Goal: Task Accomplishment & Management: Manage account settings

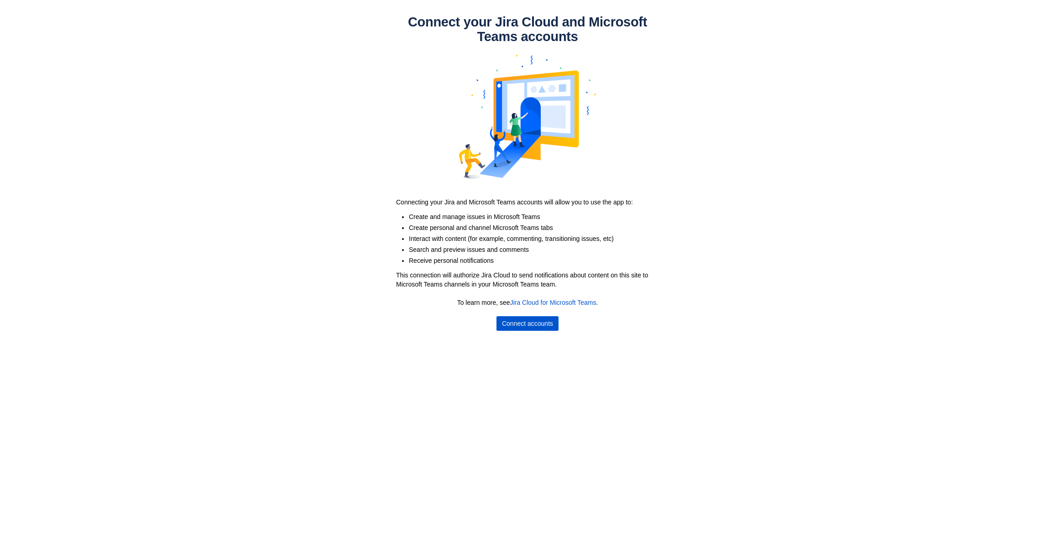
click at [541, 321] on span "Connect accounts" at bounding box center [527, 323] width 51 height 15
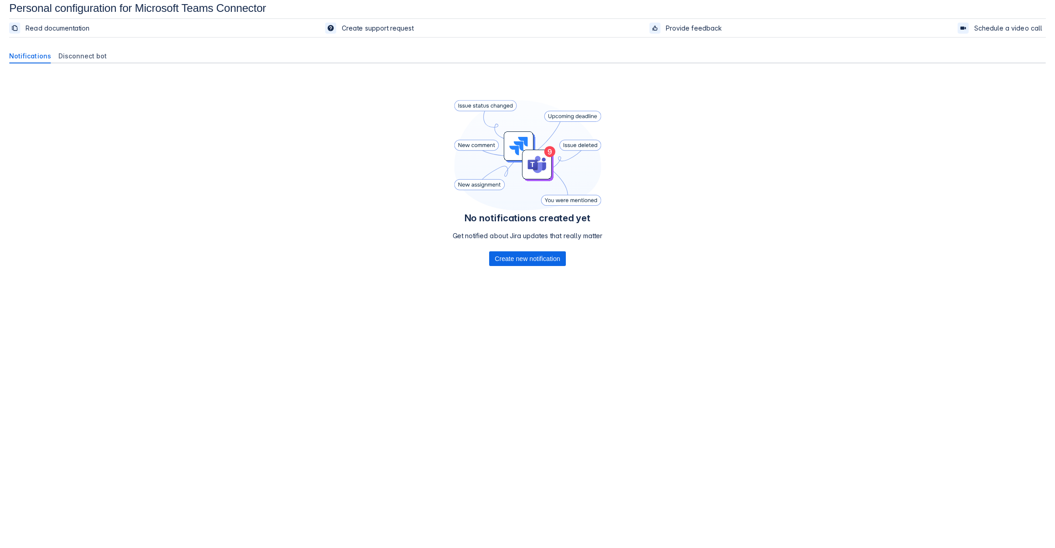
scroll to position [14, 0]
click at [534, 252] on span "Create new notification" at bounding box center [524, 255] width 65 height 15
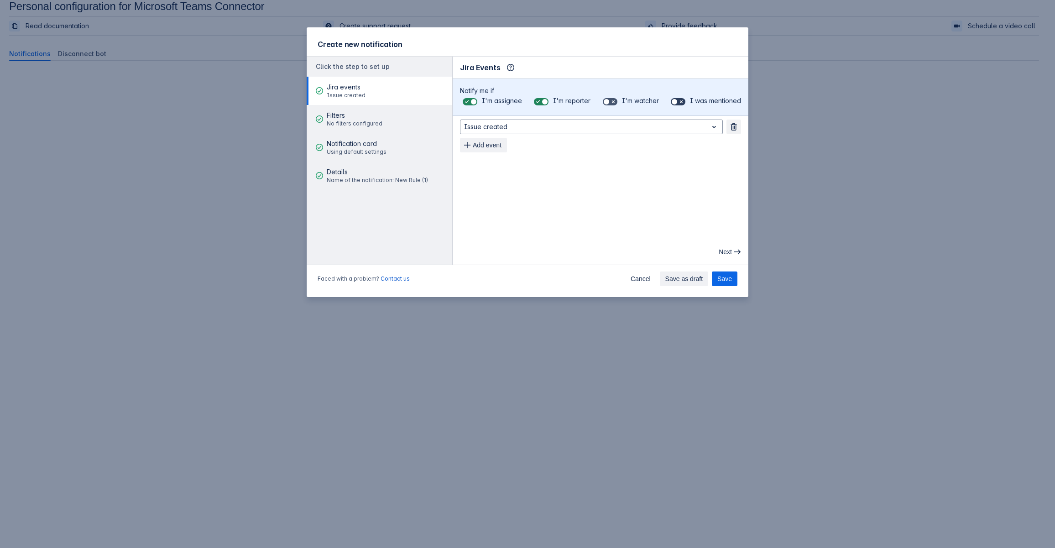
drag, startPoint x: 680, startPoint y: 102, endPoint x: 680, endPoint y: 107, distance: 5.0
click at [680, 102] on span at bounding box center [681, 101] width 7 height 7
click at [677, 102] on input "checkbox" at bounding box center [674, 102] width 6 height 6
checkbox input "true"
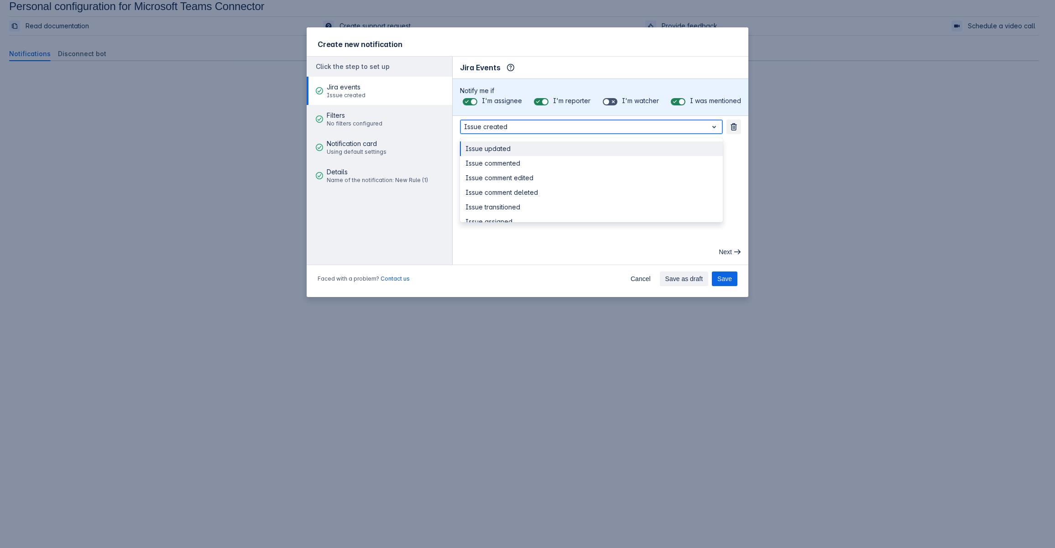
click at [716, 127] on span "open" at bounding box center [714, 126] width 11 height 11
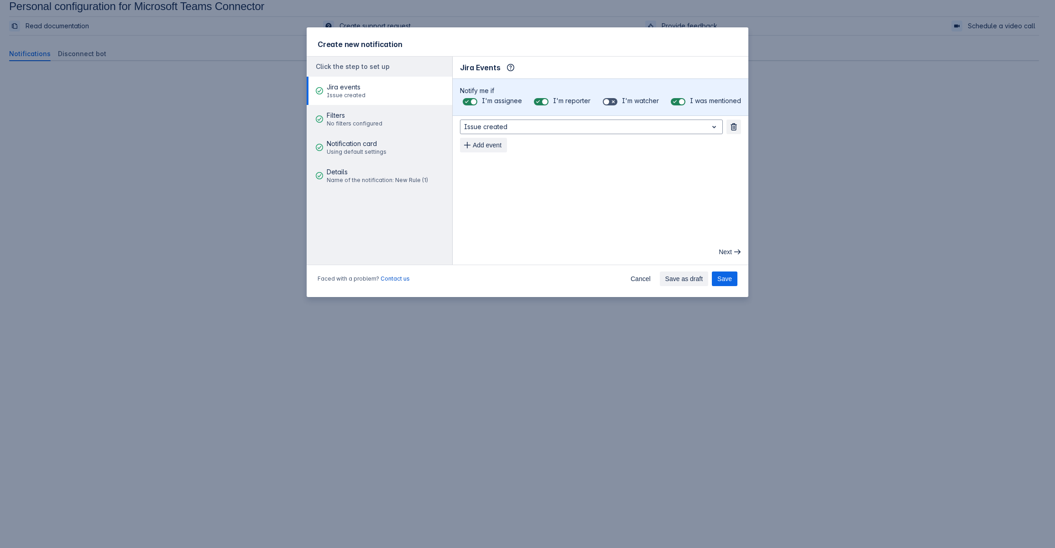
click at [620, 270] on div "Faced with a problem? Contact us Cancel Save as draft Save" at bounding box center [528, 280] width 442 height 33
click at [486, 147] on span "Add event" at bounding box center [487, 145] width 29 height 15
click at [521, 152] on div "Issue created Remove Issue updated Remove Add event" at bounding box center [600, 145] width 281 height 51
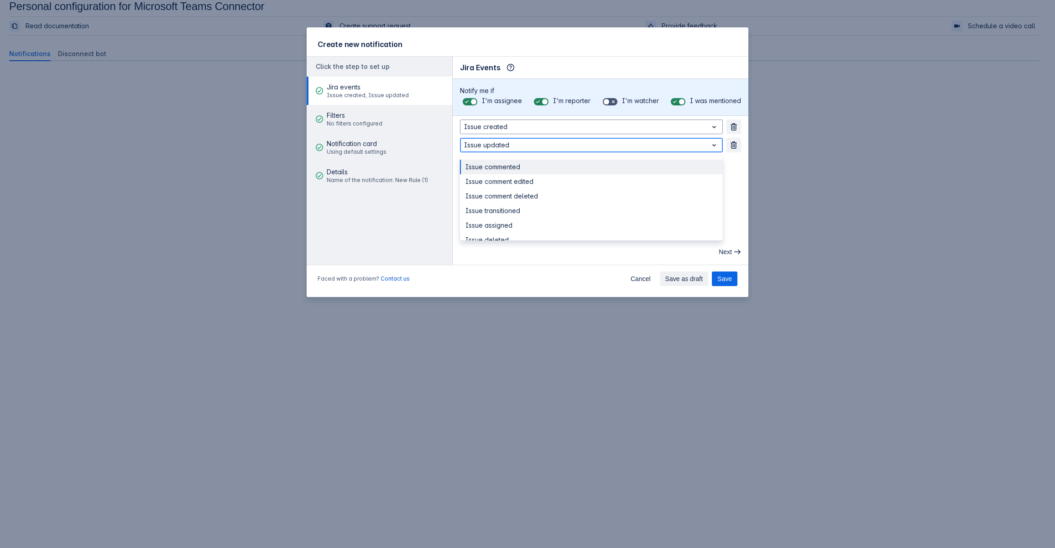
click at [521, 146] on div at bounding box center [584, 145] width 240 height 11
click at [541, 178] on div "Issue comment edited" at bounding box center [591, 181] width 263 height 15
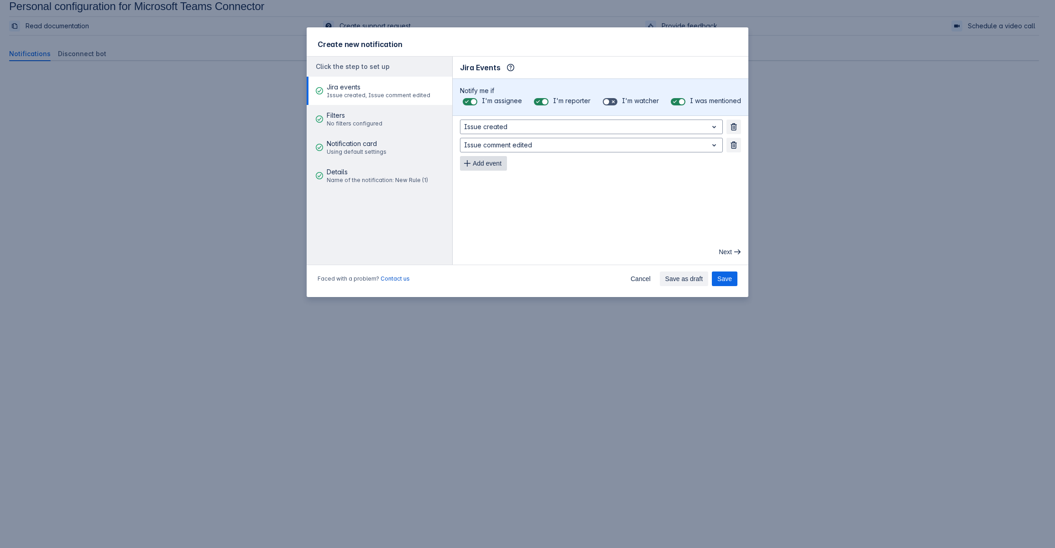
click at [500, 165] on span "Add event" at bounding box center [487, 163] width 29 height 15
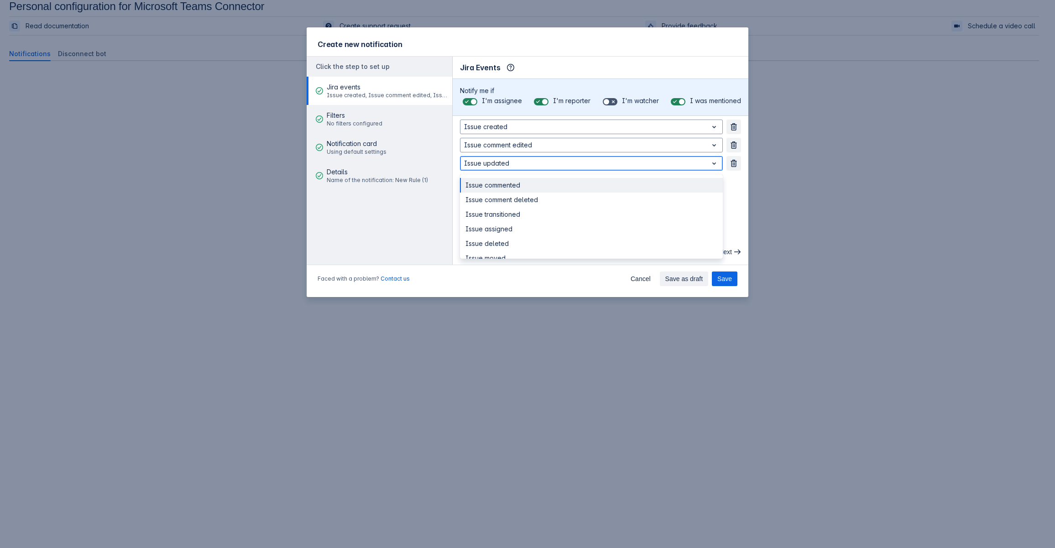
click at [503, 165] on div at bounding box center [584, 163] width 240 height 11
click at [516, 183] on div "Issue commented" at bounding box center [591, 185] width 263 height 15
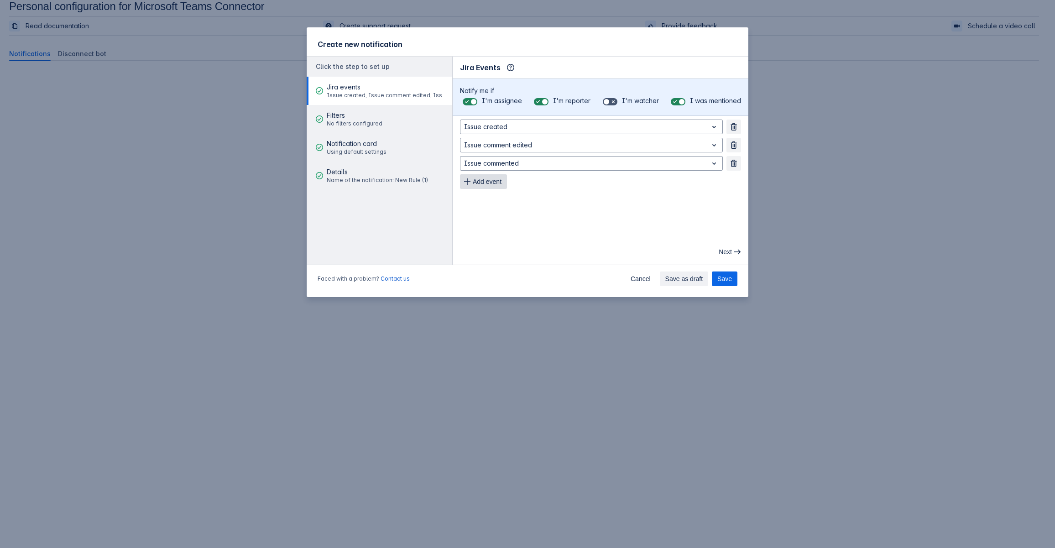
click at [497, 184] on span "Add event" at bounding box center [487, 181] width 29 height 15
click at [528, 184] on div at bounding box center [584, 181] width 240 height 11
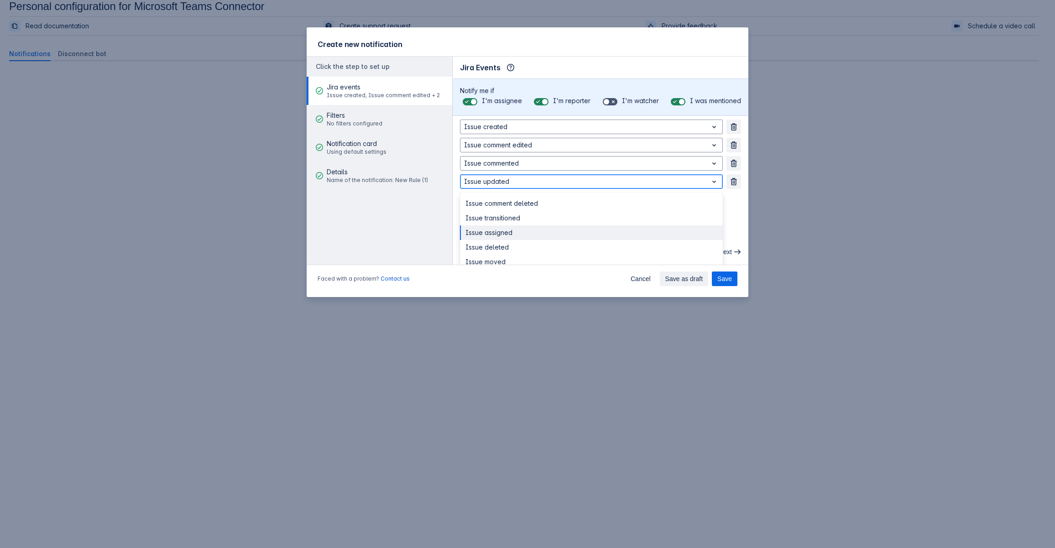
scroll to position [46, 0]
click at [523, 215] on div "Issue moved" at bounding box center [591, 216] width 263 height 15
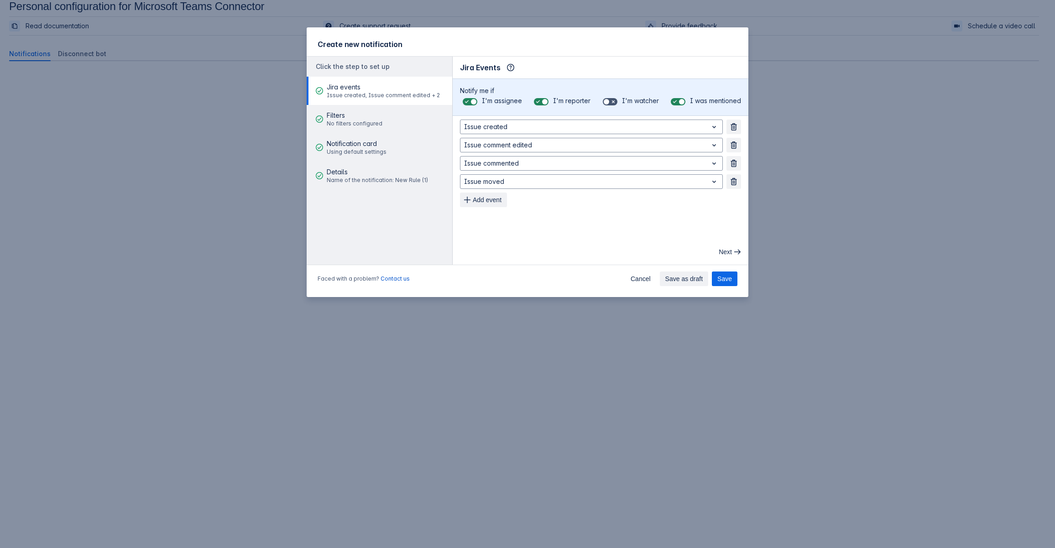
click at [532, 227] on main "Jira Events Info Notify me if I'm assignee I'm reporter I'm watcher I was menti…" at bounding box center [601, 161] width 296 height 208
click at [732, 250] on span "Next" at bounding box center [725, 252] width 13 height 15
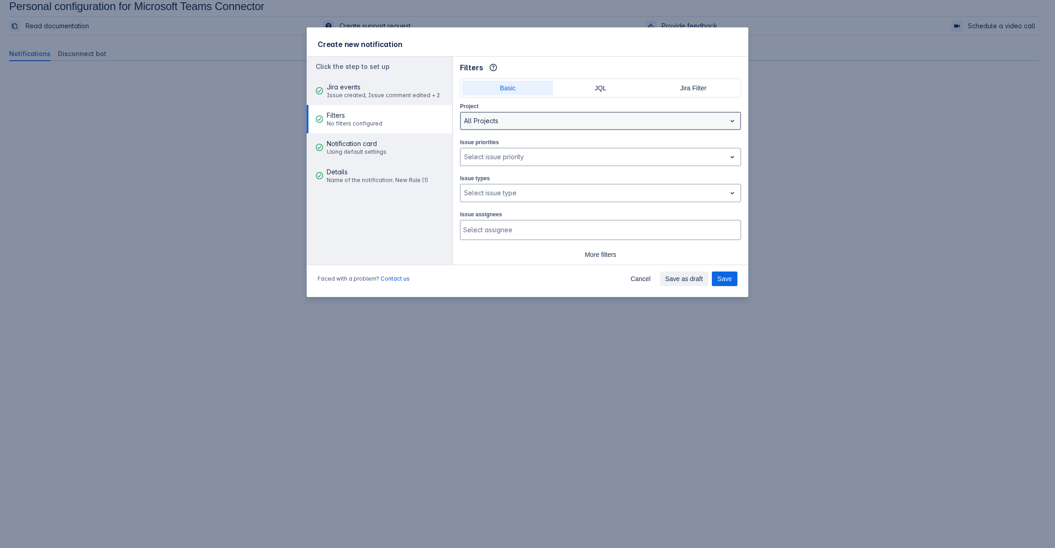
click at [544, 121] on div at bounding box center [593, 120] width 258 height 11
click at [408, 230] on aside "Click the step to set up Jira events Issue created, Issue comment edited + 2 Fi…" at bounding box center [380, 161] width 146 height 208
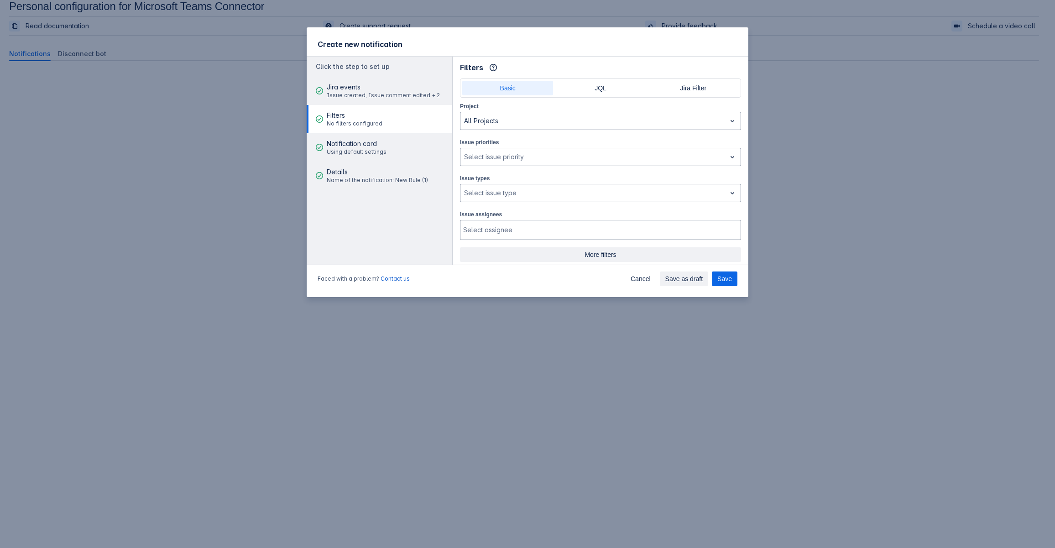
click at [606, 248] on span "More filters" at bounding box center [601, 254] width 270 height 15
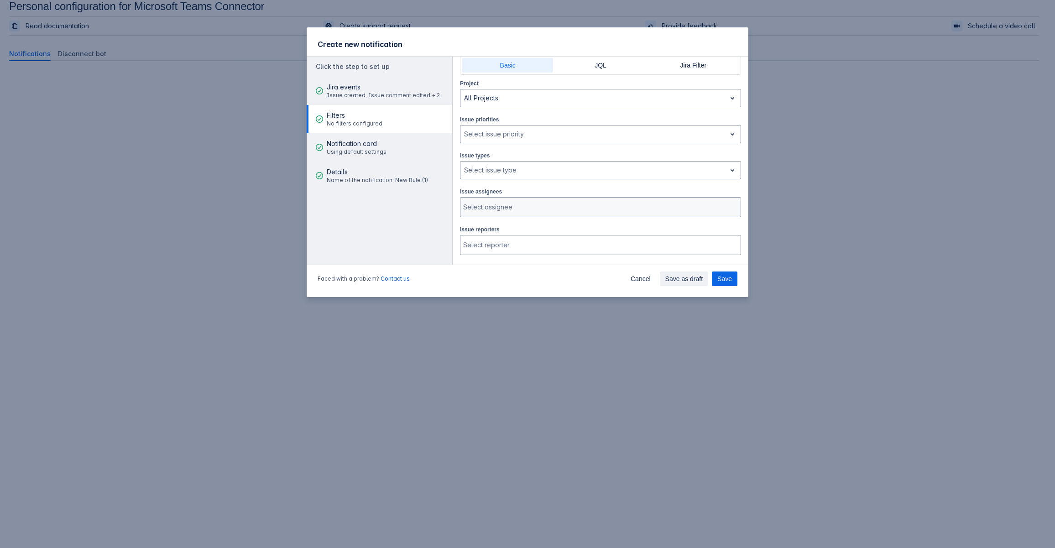
scroll to position [0, 0]
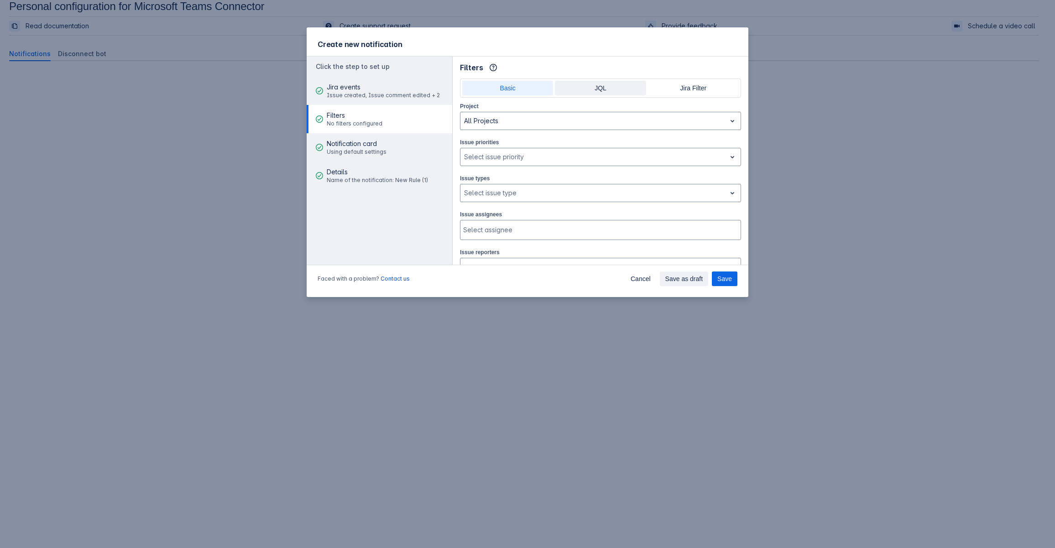
click at [596, 89] on span "JQL" at bounding box center [600, 88] width 80 height 15
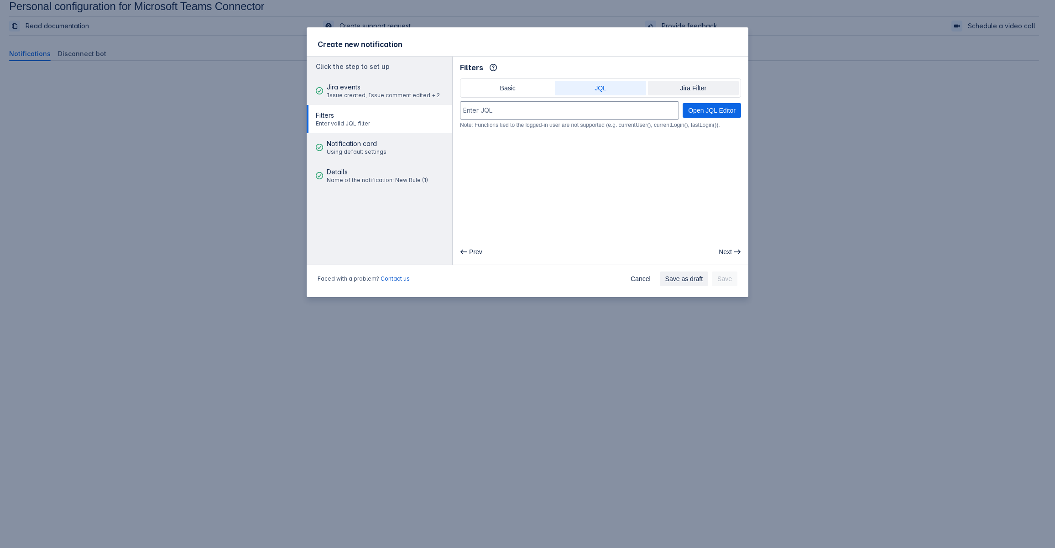
click at [703, 84] on span "Jira Filter" at bounding box center [694, 88] width 80 height 15
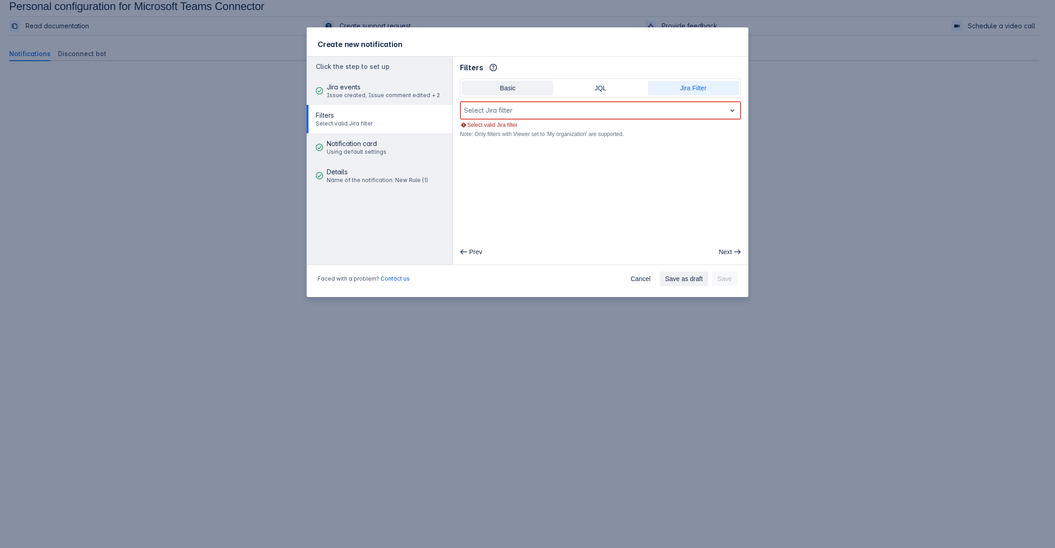
click at [515, 83] on span "Basic" at bounding box center [508, 88] width 80 height 15
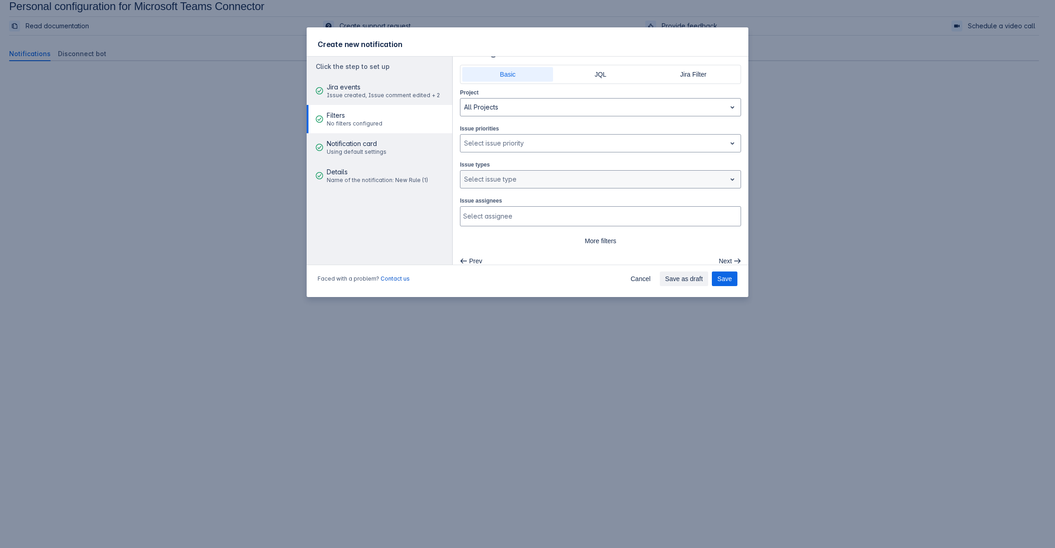
scroll to position [21, 0]
click at [721, 253] on span "Next" at bounding box center [725, 253] width 13 height 15
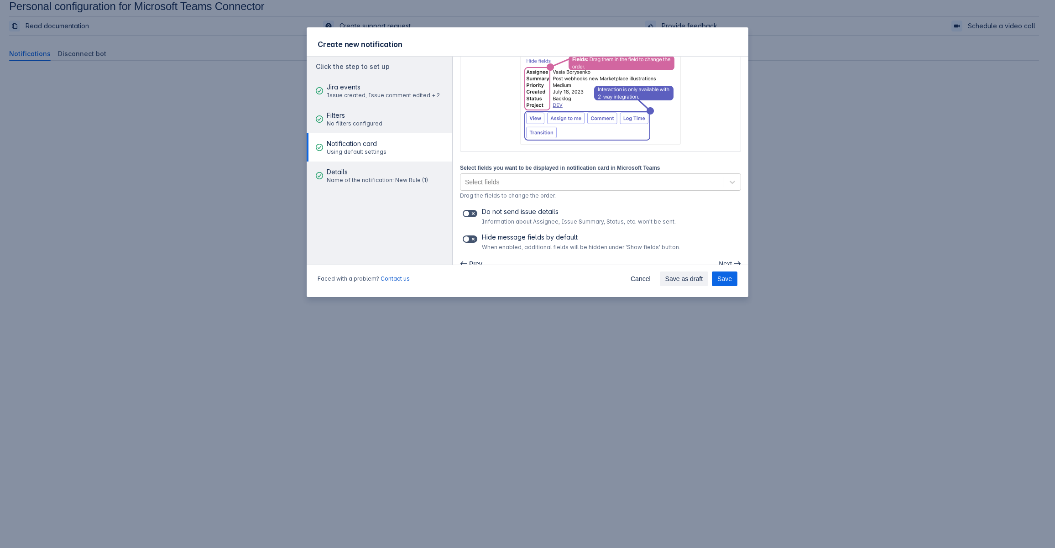
scroll to position [109, 0]
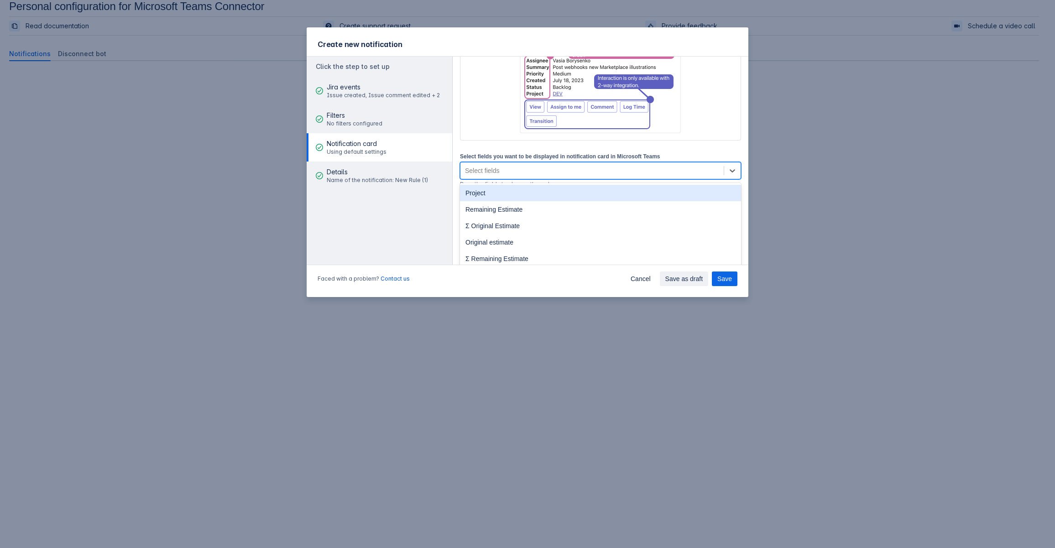
click at [570, 167] on div "Select fields" at bounding box center [592, 170] width 263 height 15
click at [538, 195] on div "Project" at bounding box center [600, 193] width 281 height 16
click at [687, 173] on div "Project" at bounding box center [584, 170] width 247 height 15
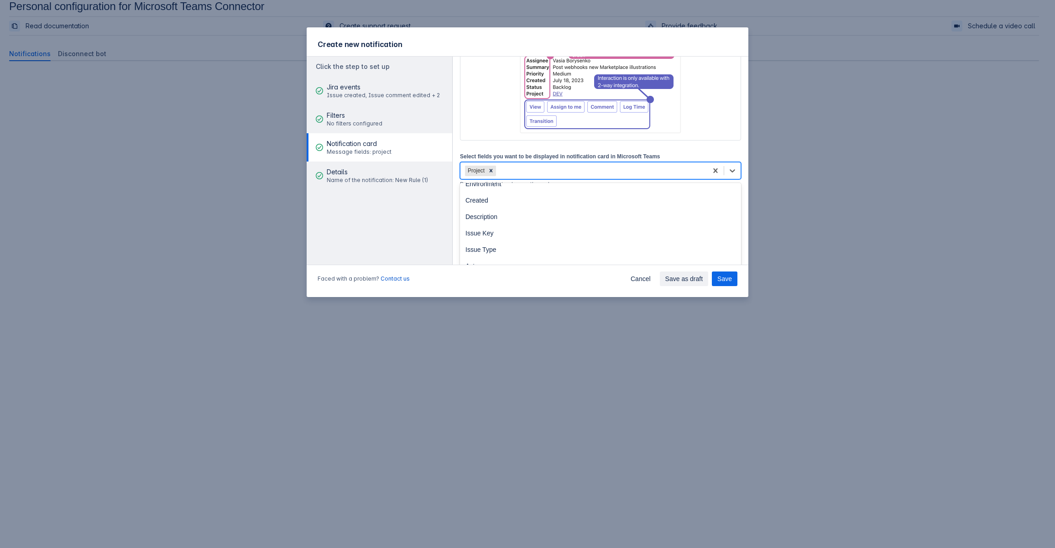
scroll to position [137, 0]
click at [584, 194] on div "Issue Key" at bounding box center [600, 187] width 281 height 16
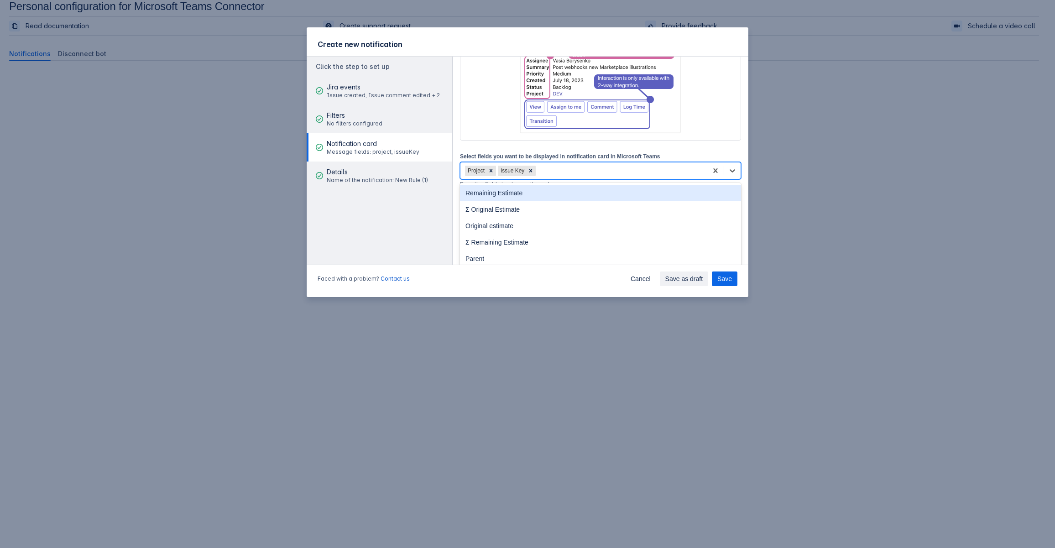
click at [583, 165] on div "Project Issue Key" at bounding box center [584, 170] width 247 height 15
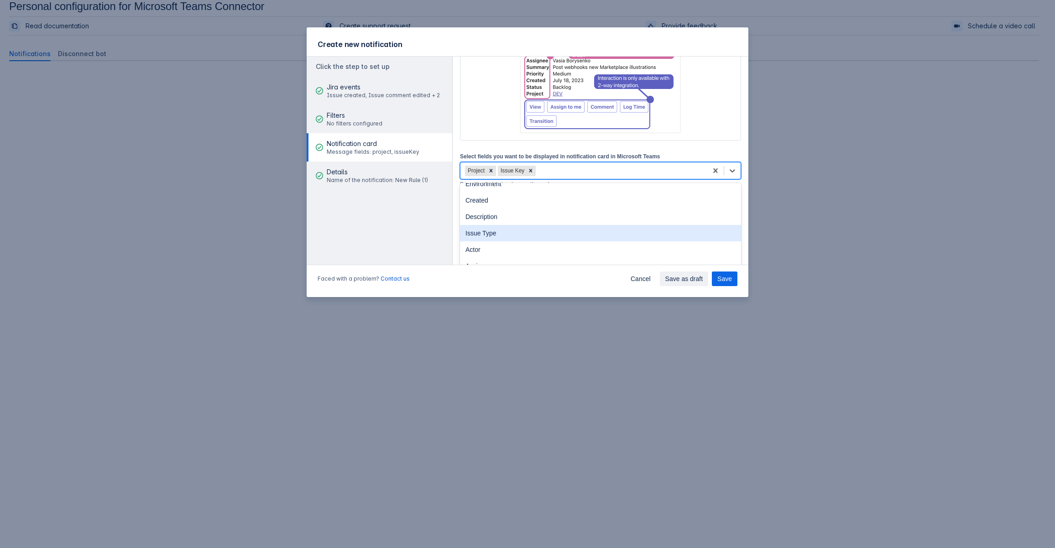
click at [534, 236] on div "Issue Type" at bounding box center [600, 233] width 281 height 16
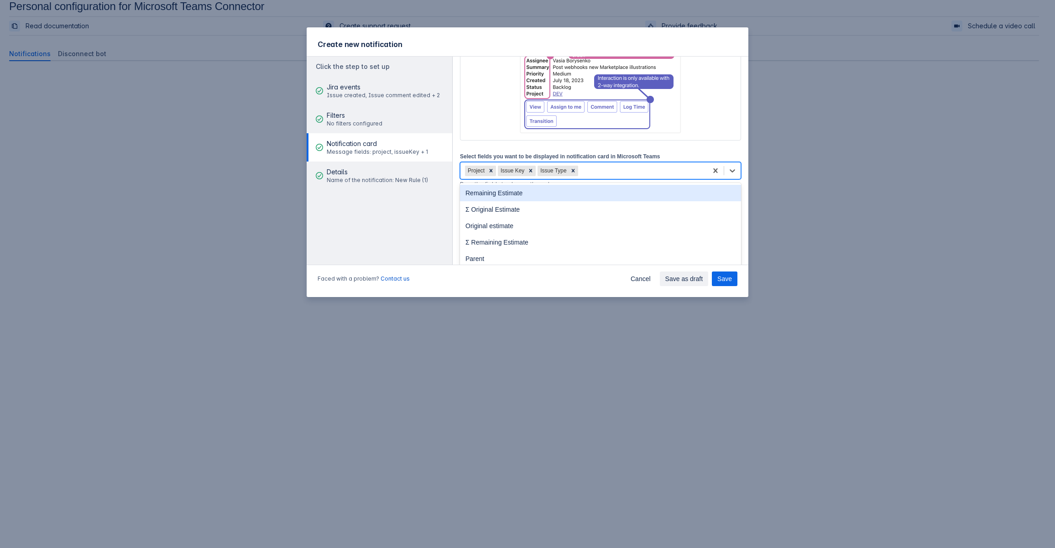
click at [610, 174] on div "Project Issue Key Issue Type" at bounding box center [584, 170] width 247 height 15
click at [577, 204] on div "Created" at bounding box center [600, 200] width 281 height 16
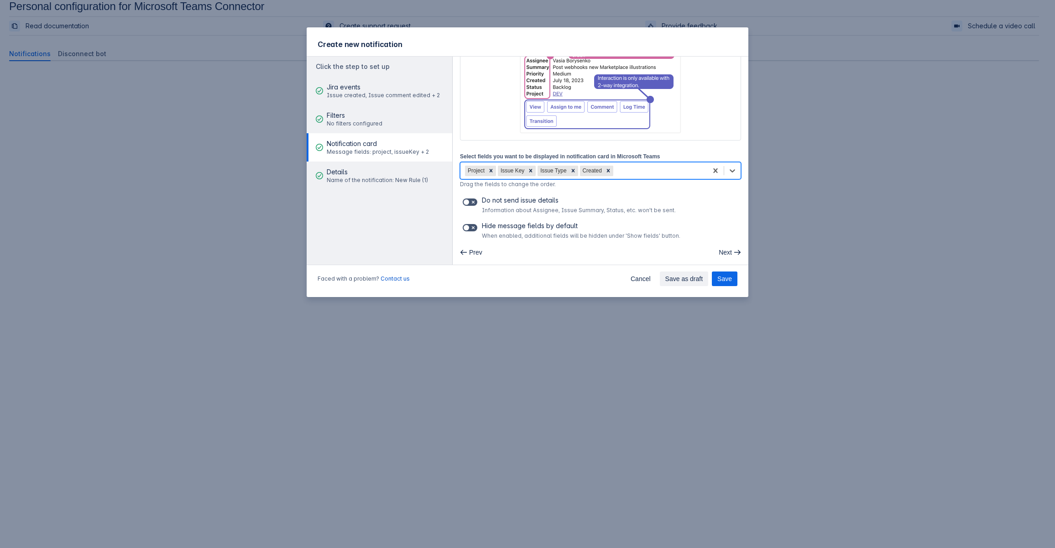
click at [657, 170] on div "Project Issue Key Issue Type Created" at bounding box center [584, 170] width 247 height 15
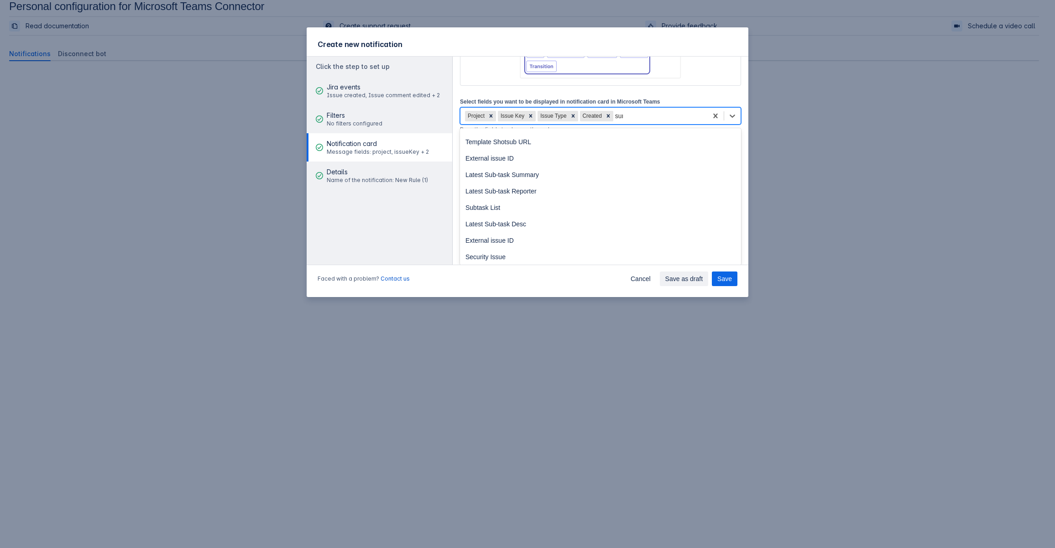
scroll to position [109, 0]
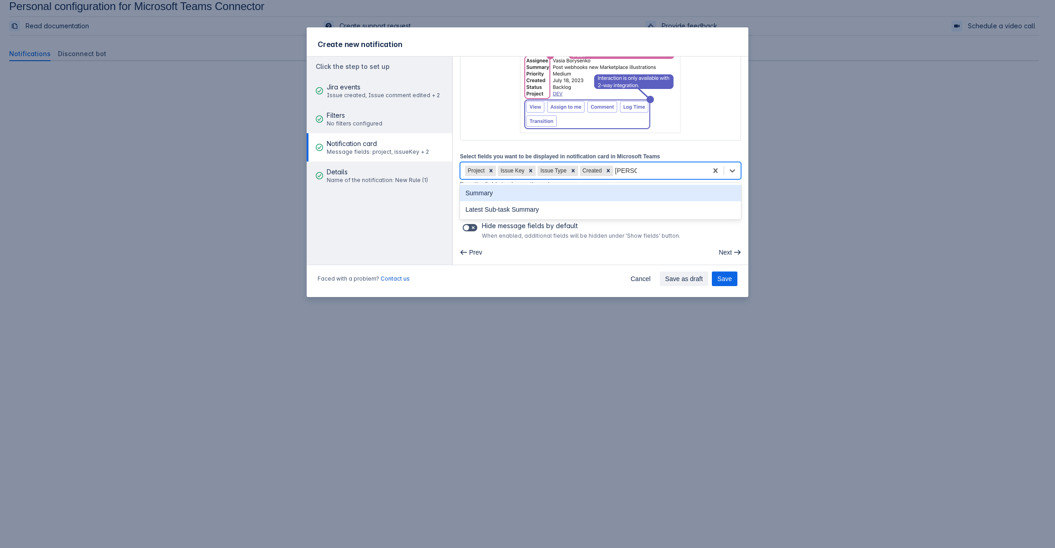
type input "summary"
click at [531, 194] on div "Summary" at bounding box center [600, 193] width 281 height 16
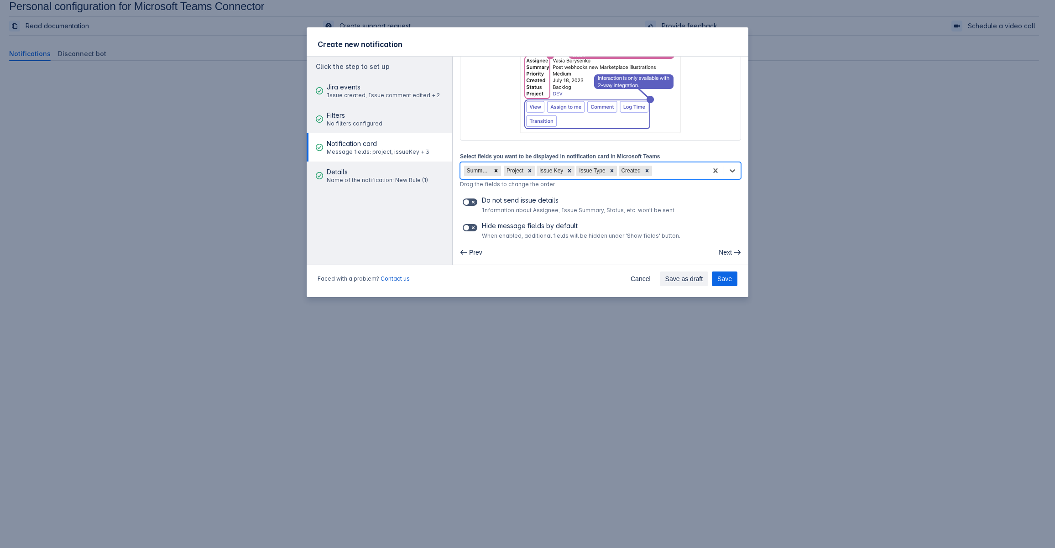
drag, startPoint x: 631, startPoint y: 170, endPoint x: 482, endPoint y: 171, distance: 148.8
drag, startPoint x: 516, startPoint y: 172, endPoint x: 481, endPoint y: 170, distance: 35.2
click at [600, 170] on div "Project Summary Issue Key Issue Type Created" at bounding box center [584, 170] width 247 height 15
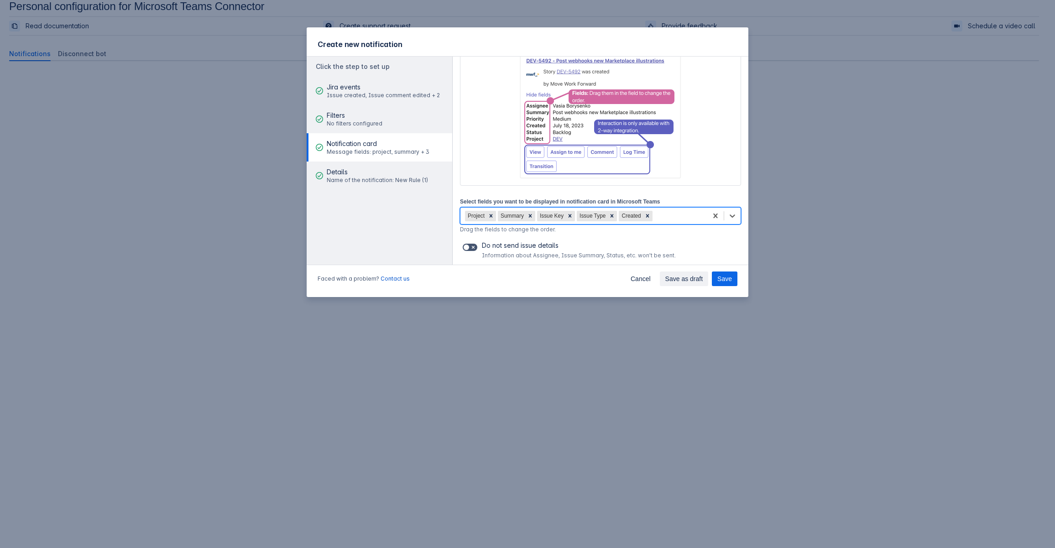
scroll to position [63, 0]
click at [488, 218] on icon at bounding box center [491, 216] width 6 height 6
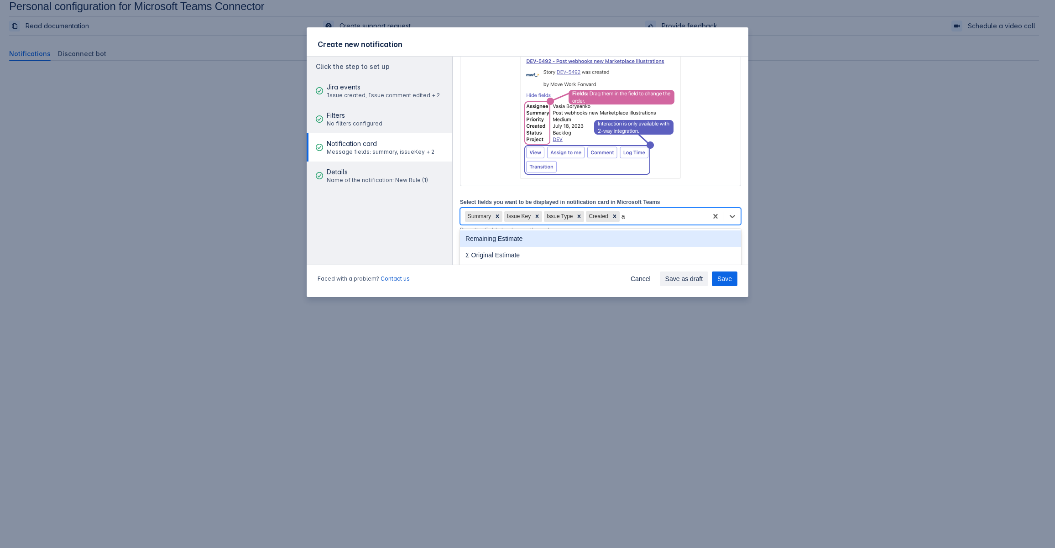
type input "as"
type input "report"
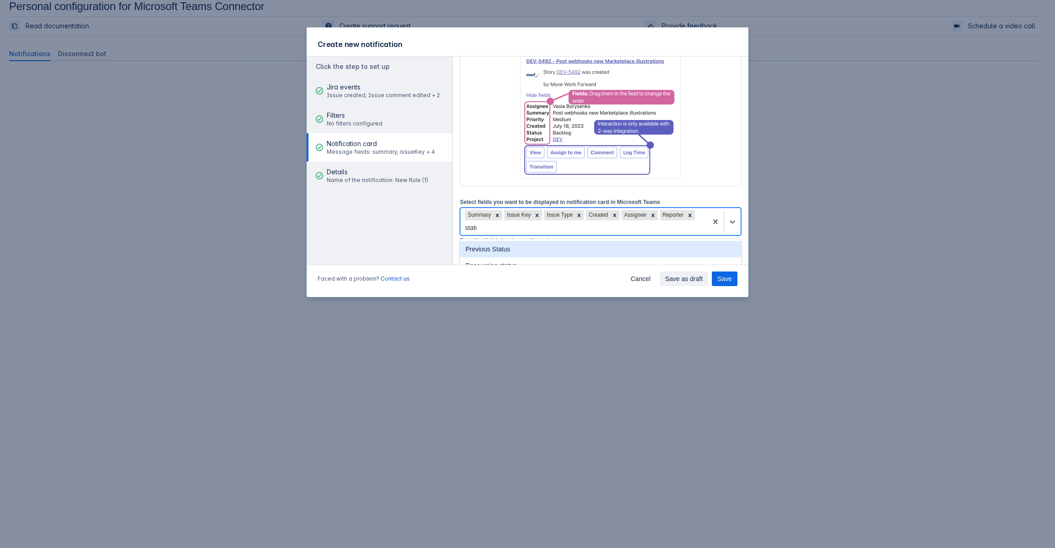
type input "status"
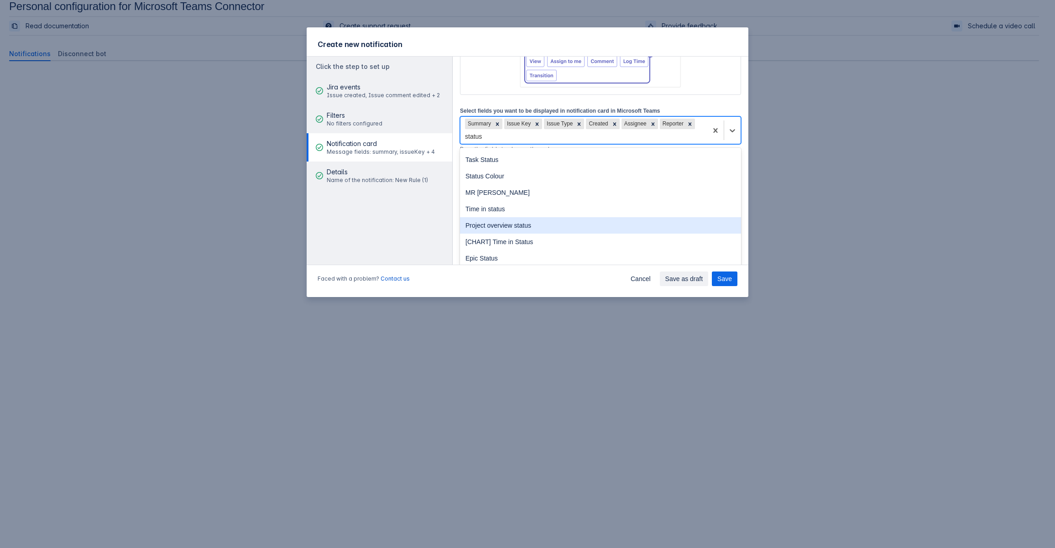
scroll to position [100, 0]
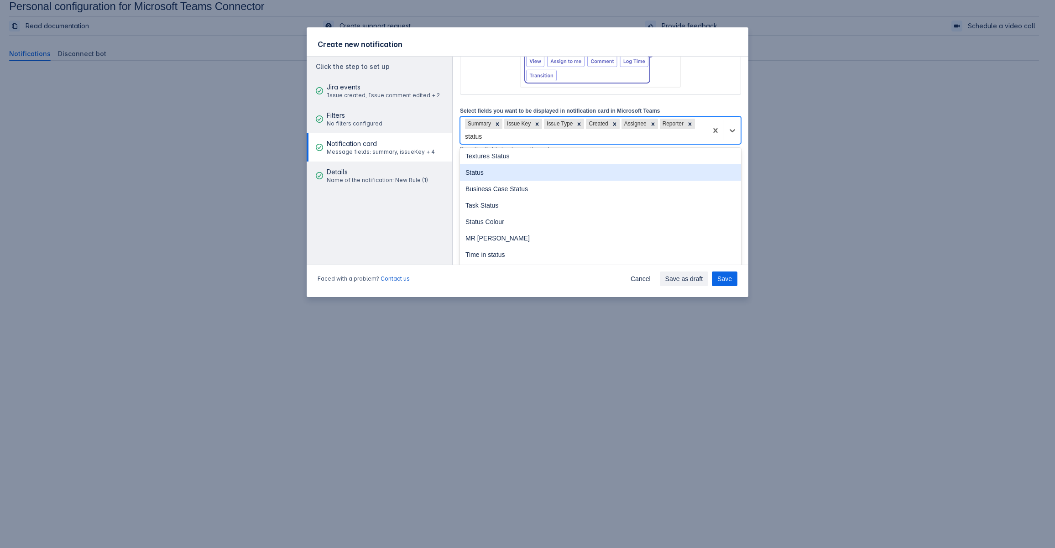
click at [502, 173] on div "Status" at bounding box center [600, 172] width 281 height 16
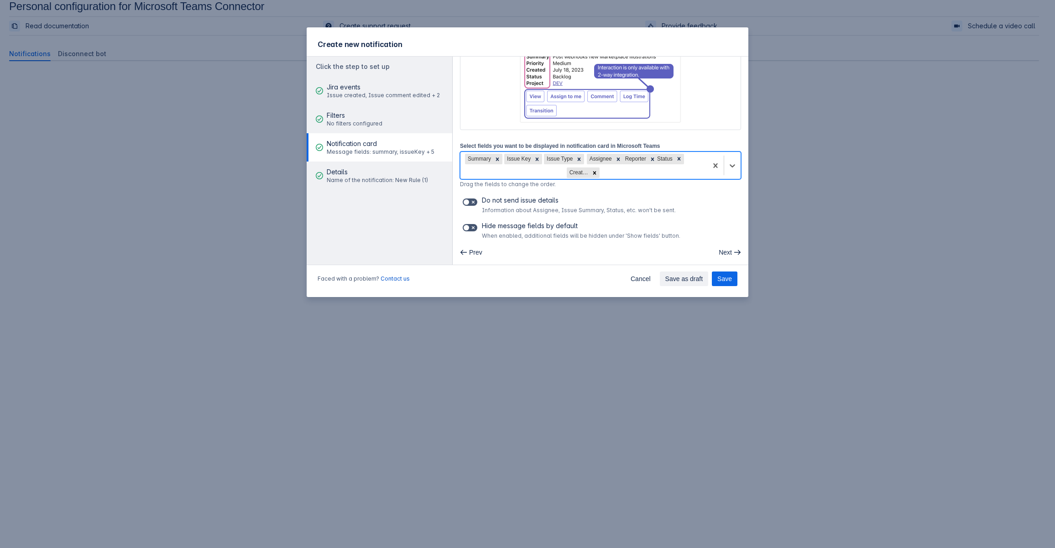
drag, startPoint x: 597, startPoint y: 156, endPoint x: 582, endPoint y: 173, distance: 22.6
click at [463, 200] on span at bounding box center [466, 202] width 7 height 7
click at [463, 200] on input "checkbox" at bounding box center [466, 202] width 6 height 6
click at [466, 202] on span at bounding box center [466, 202] width 7 height 7
click at [466, 202] on input "checkbox" at bounding box center [466, 202] width 6 height 6
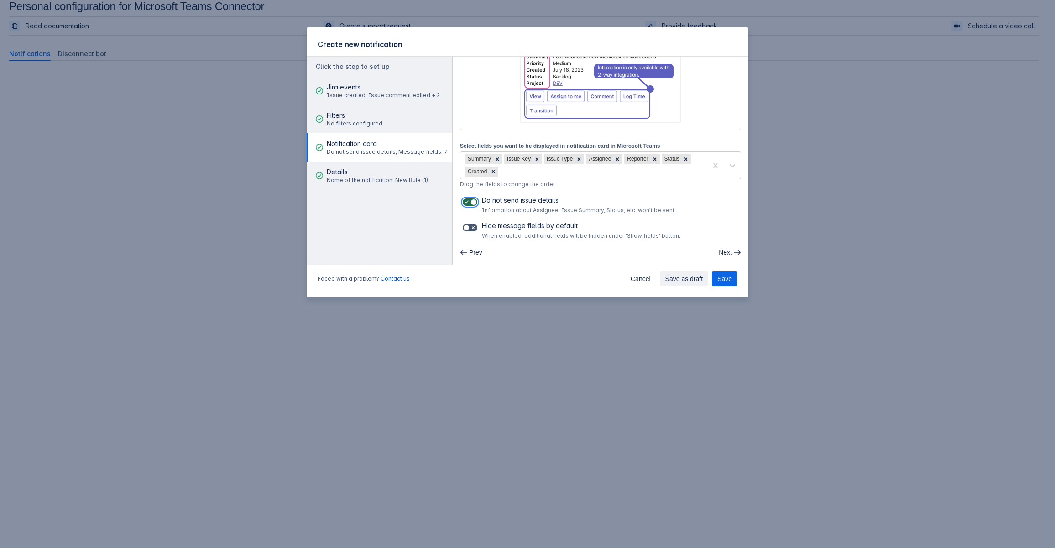
checkbox input "false"
drag, startPoint x: 601, startPoint y: 157, endPoint x: 561, endPoint y: 158, distance: 39.7
drag, startPoint x: 633, startPoint y: 157, endPoint x: 590, endPoint y: 157, distance: 43.8
drag, startPoint x: 664, startPoint y: 160, endPoint x: 628, endPoint y: 159, distance: 35.6
click at [721, 252] on span "Next" at bounding box center [725, 252] width 13 height 15
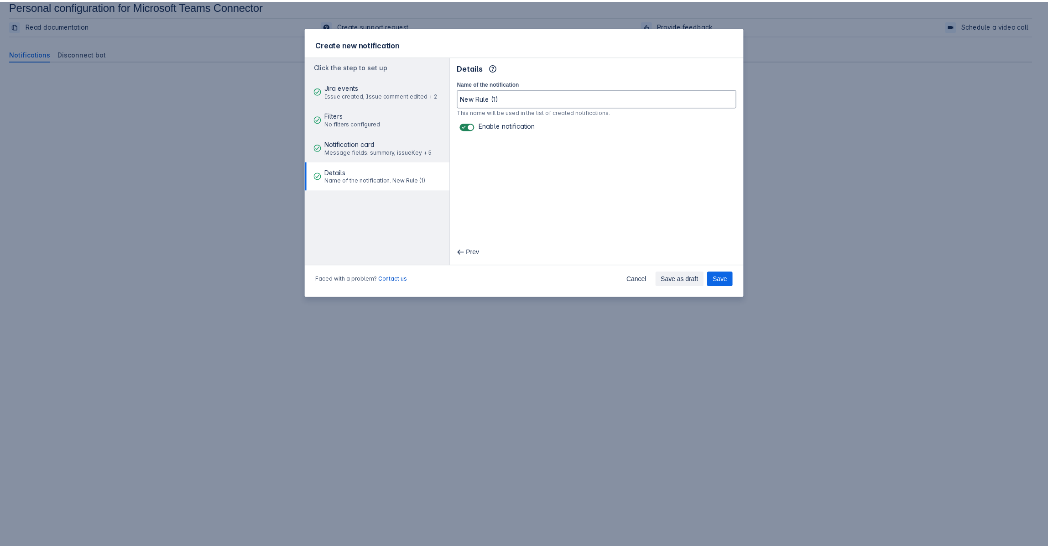
scroll to position [0, 0]
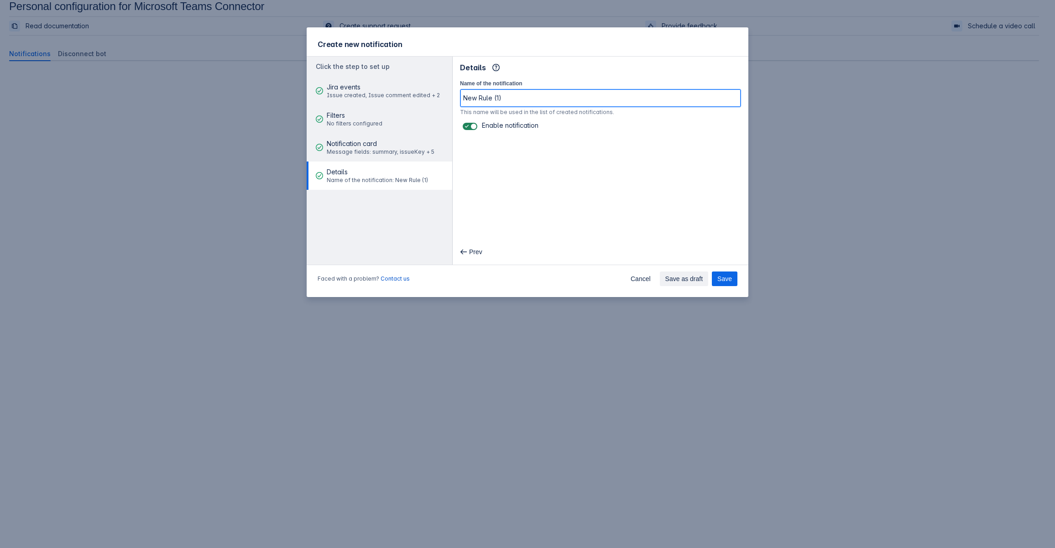
click at [529, 99] on input "New Rule (1)" at bounding box center [601, 98] width 280 height 16
drag, startPoint x: 574, startPoint y: 102, endPoint x: 407, endPoint y: 80, distance: 168.9
click at [407, 80] on div "Click the step to set up Jira events Issue created, Issue comment edited + 2 Fi…" at bounding box center [528, 160] width 442 height 209
click at [476, 97] on input "Projct Updates" at bounding box center [601, 98] width 280 height 16
type input "Project Updates"
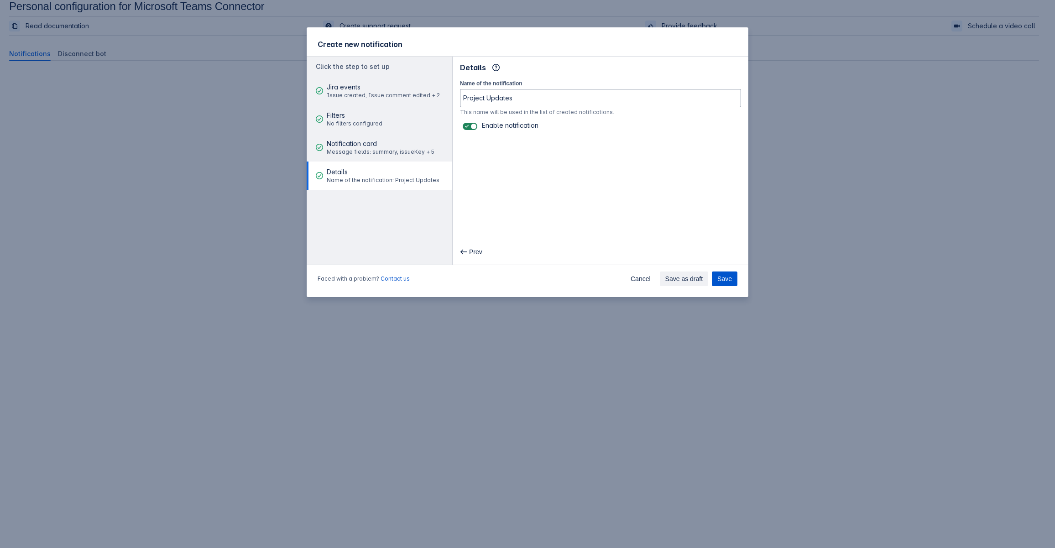
click at [734, 283] on button "Save" at bounding box center [725, 279] width 26 height 15
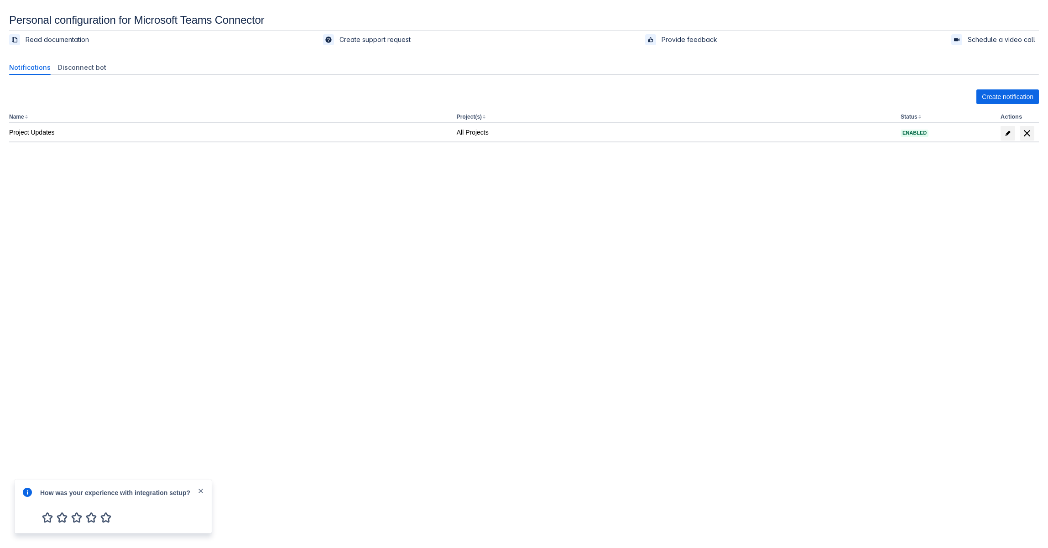
drag, startPoint x: 516, startPoint y: 518, endPoint x: 530, endPoint y: 523, distance: 15.8
click at [529, 523] on body "Personal configuration for Microsoft Teams Connector Read documentation Create …" at bounding box center [524, 288] width 1048 height 548
click at [790, 351] on body "Personal configuration for Microsoft Teams Connector Read documentation Create …" at bounding box center [524, 288] width 1048 height 548
click at [201, 488] on span "close" at bounding box center [200, 490] width 7 height 7
